Goal: Transaction & Acquisition: Purchase product/service

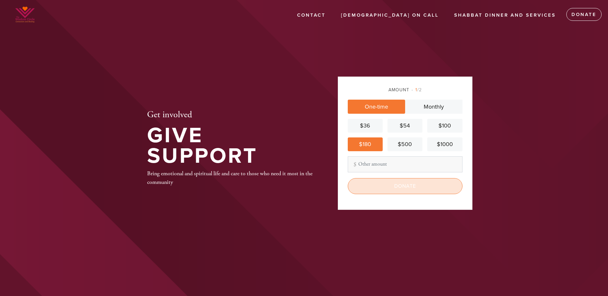
click at [387, 186] on input "Donate" at bounding box center [405, 186] width 115 height 16
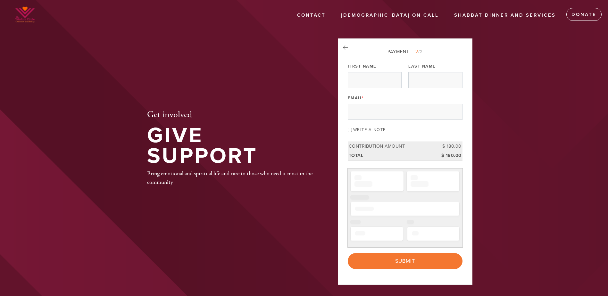
click at [362, 100] on label "Email *" at bounding box center [356, 98] width 16 height 6
click at [362, 104] on input "Email *" at bounding box center [405, 112] width 115 height 16
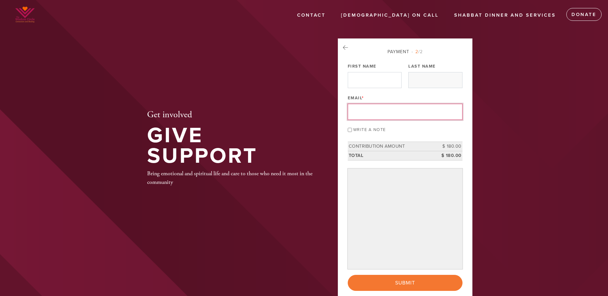
click at [362, 84] on input "First Name" at bounding box center [375, 80] width 54 height 16
click at [363, 80] on input "First Name" at bounding box center [375, 80] width 54 height 16
click at [362, 75] on input "First Name" at bounding box center [375, 80] width 54 height 16
click at [367, 117] on input "Email *" at bounding box center [405, 112] width 115 height 16
type input "[EMAIL_ADDRESS][DOMAIN_NAME]"
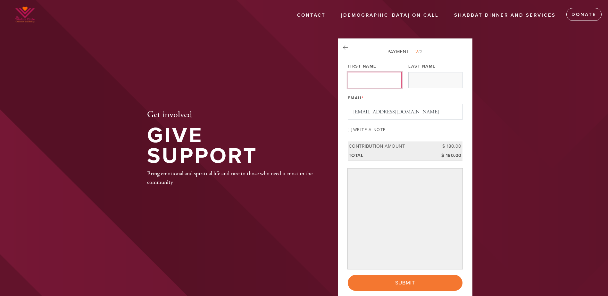
type input "Arash"
type input "[PERSON_NAME]"
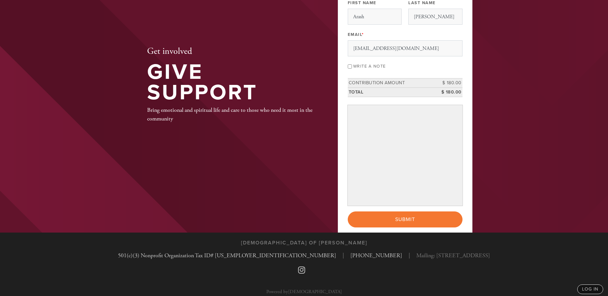
scroll to position [64, 0]
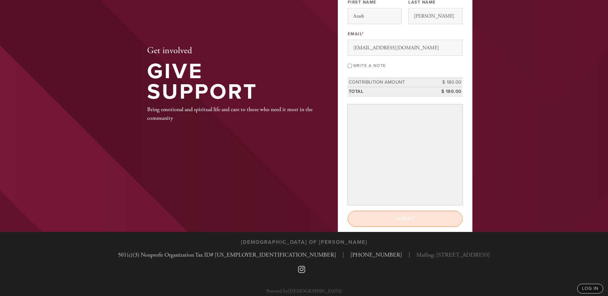
click at [390, 220] on input "Submit" at bounding box center [405, 219] width 115 height 16
